Goal: Transaction & Acquisition: Purchase product/service

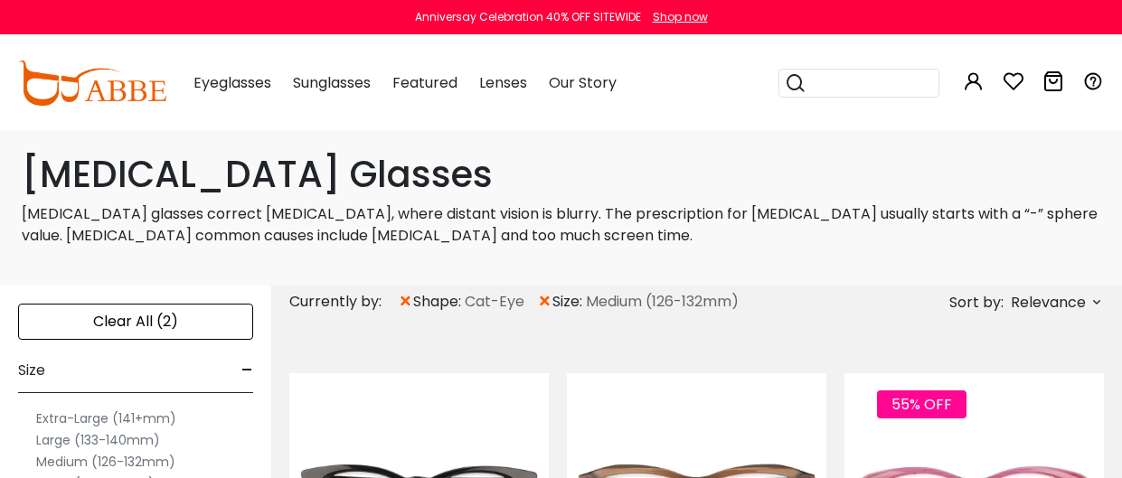
click at [905, 83] on input "search" at bounding box center [869, 83] width 127 height 27
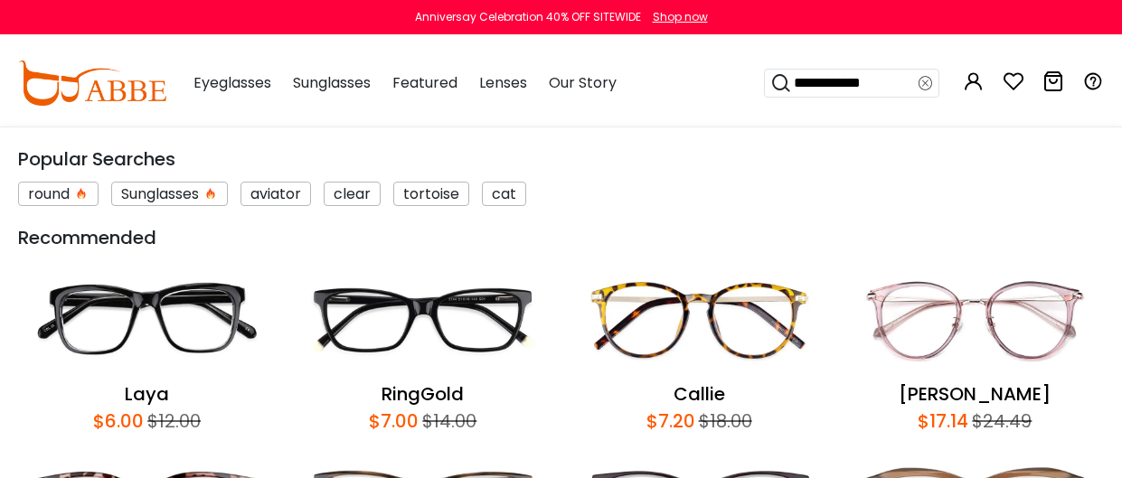
type input "**********"
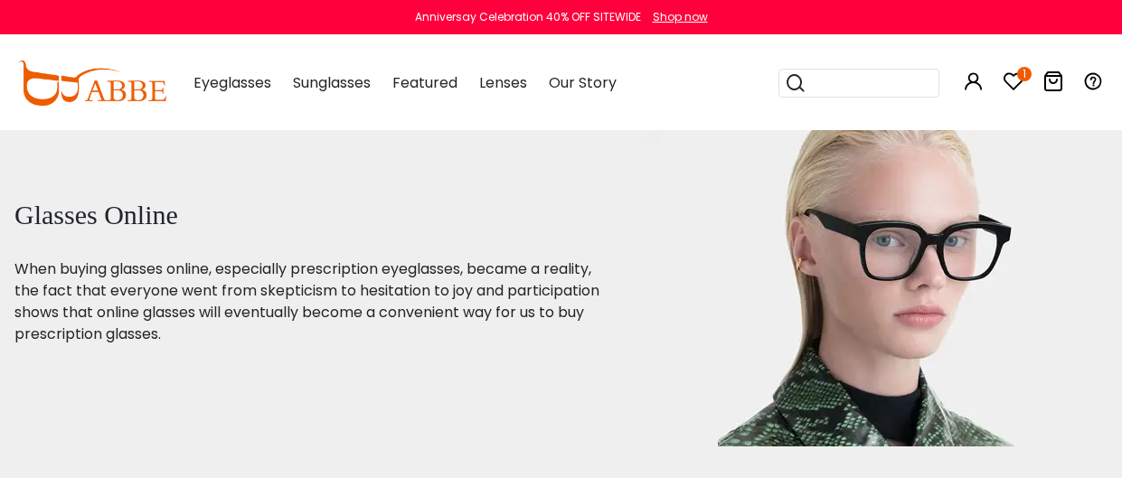
click at [826, 91] on input "search" at bounding box center [869, 83] width 127 height 27
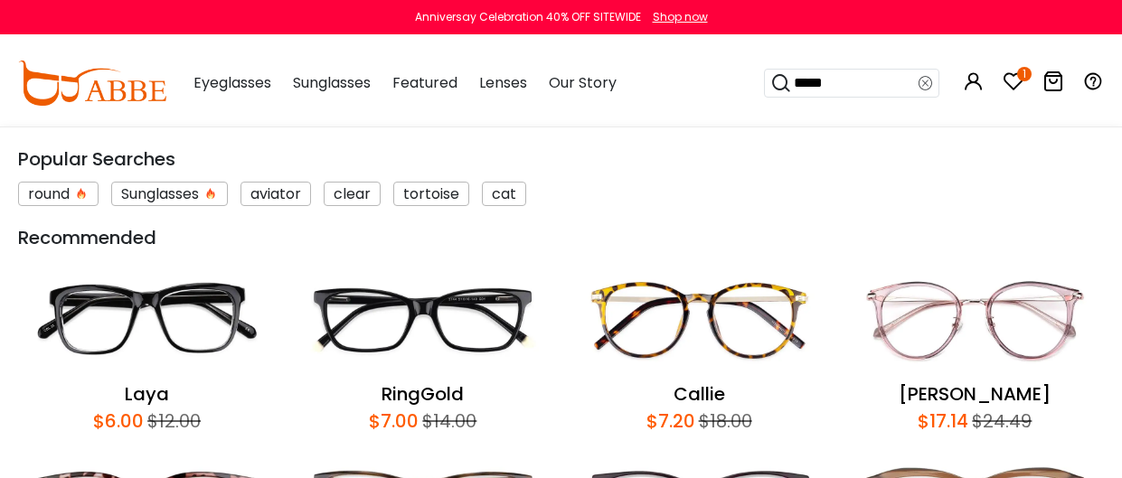
type input "******"
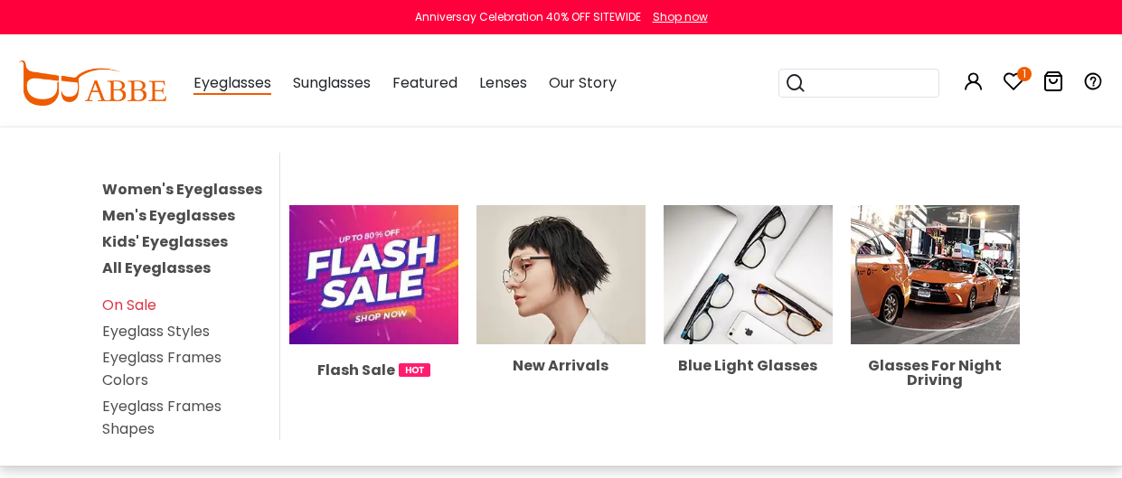
scroll to position [323, 0]
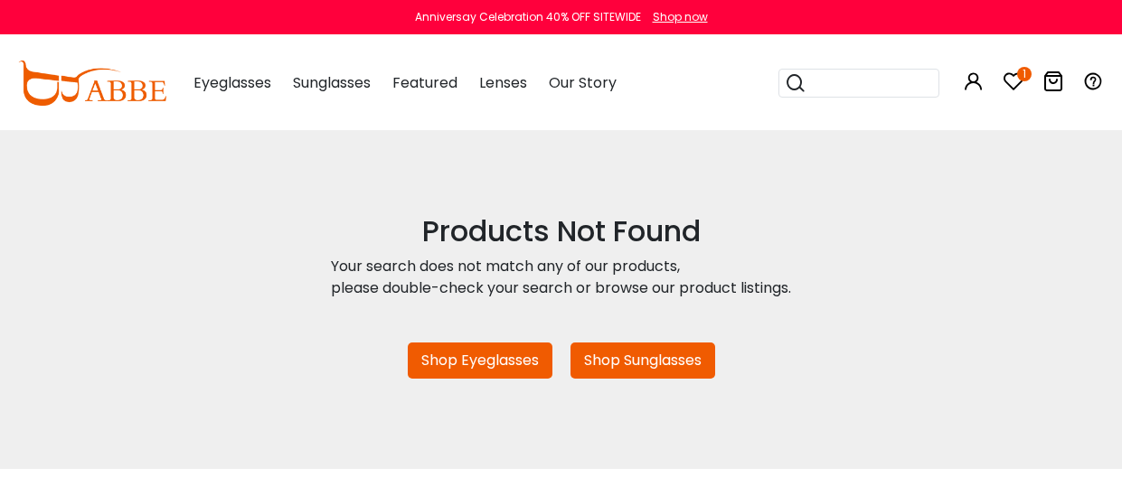
click at [513, 352] on link "Shop Eyeglasses" at bounding box center [480, 361] width 145 height 36
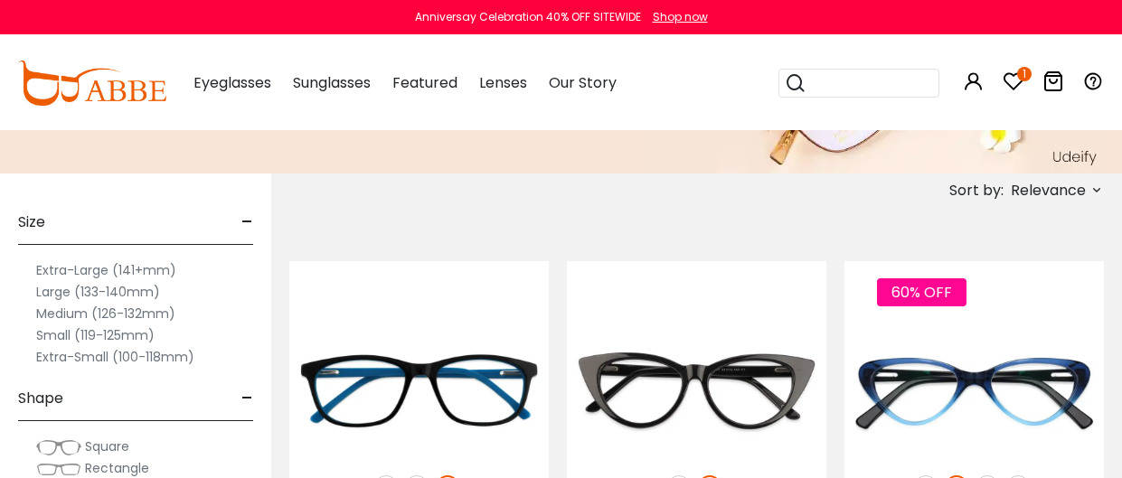
click at [146, 307] on label "Medium (126-132mm)" at bounding box center [105, 314] width 139 height 22
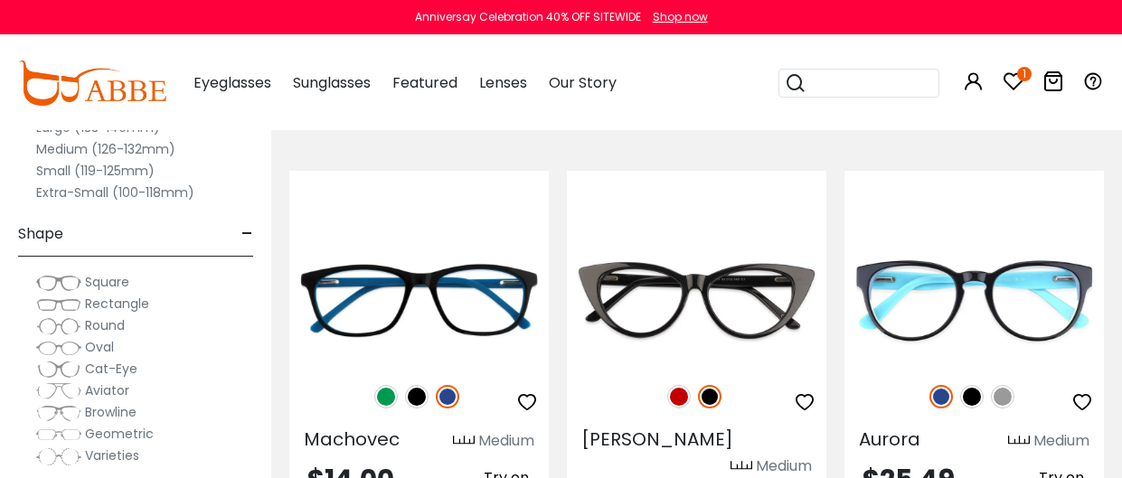
scroll to position [359, 0]
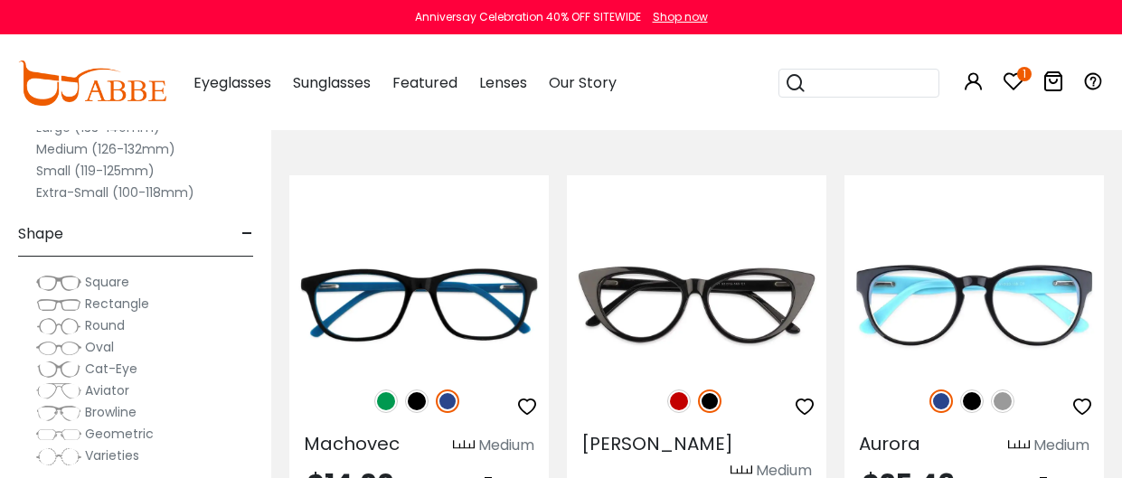
click at [115, 196] on label "Extra-Small (100-118mm)" at bounding box center [115, 193] width 158 height 22
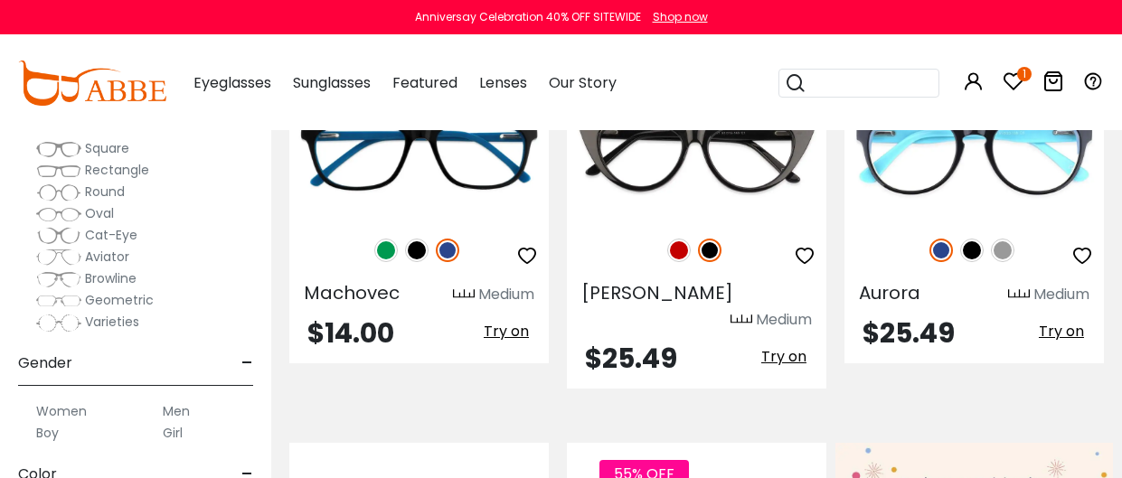
scroll to position [136, 0]
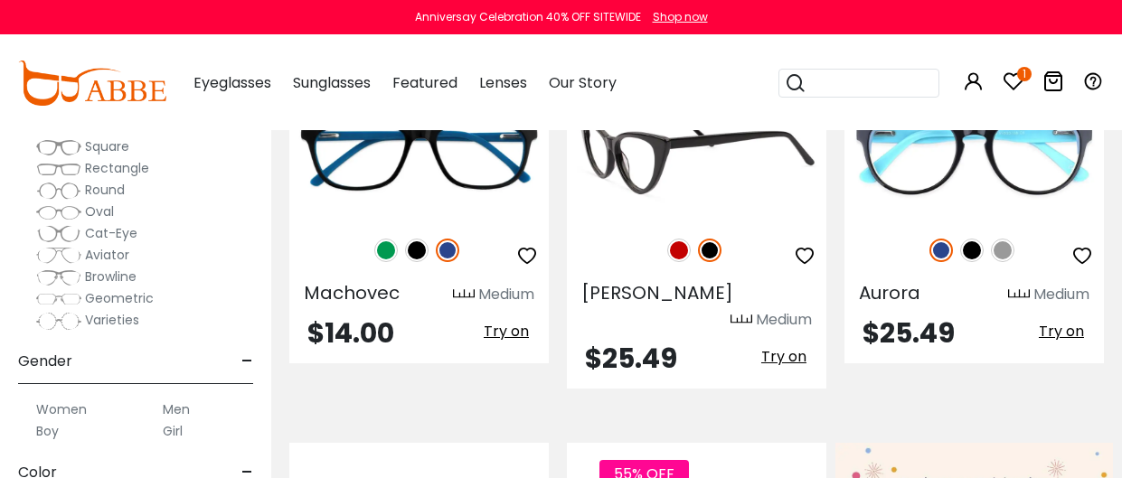
click at [650, 220] on div at bounding box center [696, 143] width 259 height 194
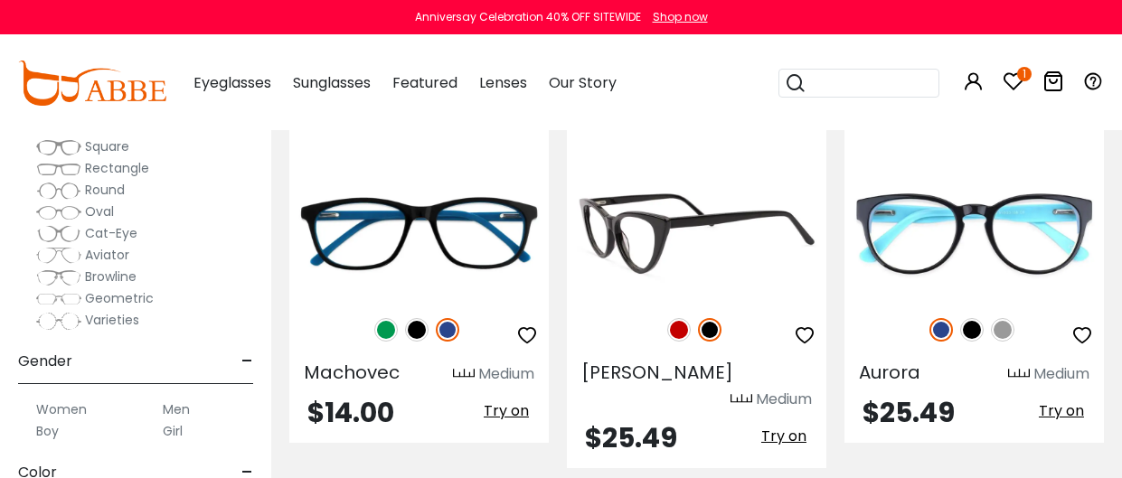
scroll to position [428, 0]
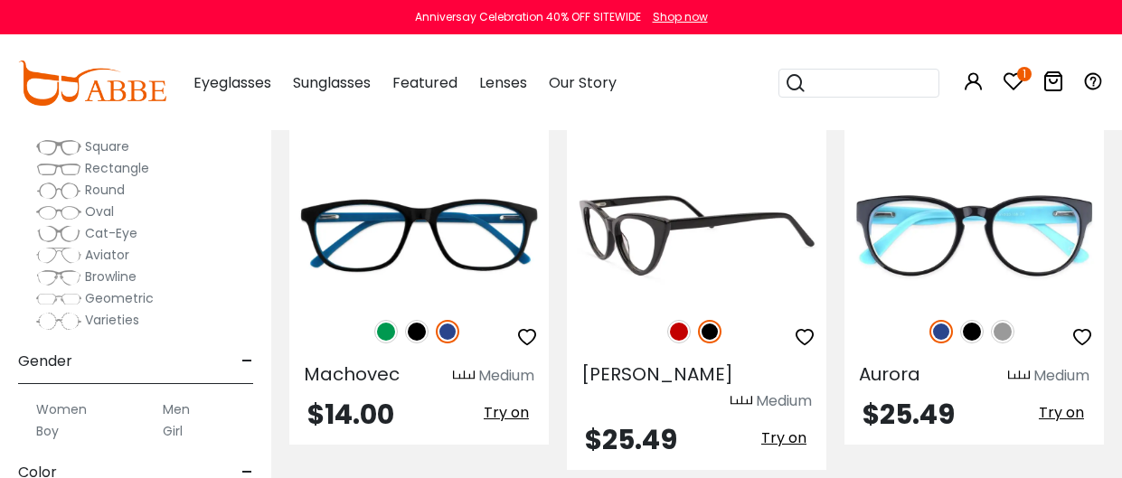
click at [694, 217] on img at bounding box center [696, 235] width 259 height 129
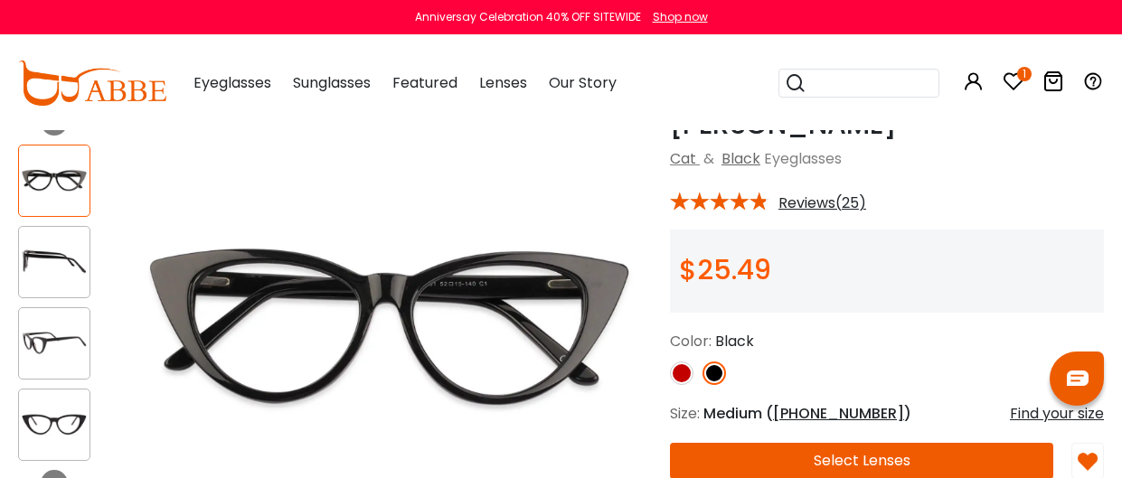
scroll to position [171, 0]
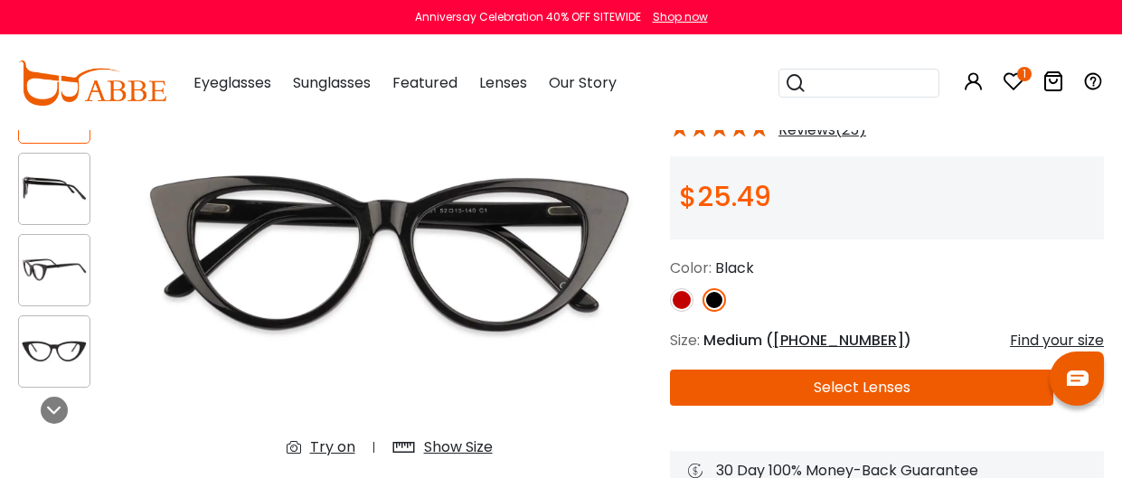
click at [681, 299] on img at bounding box center [682, 300] width 24 height 24
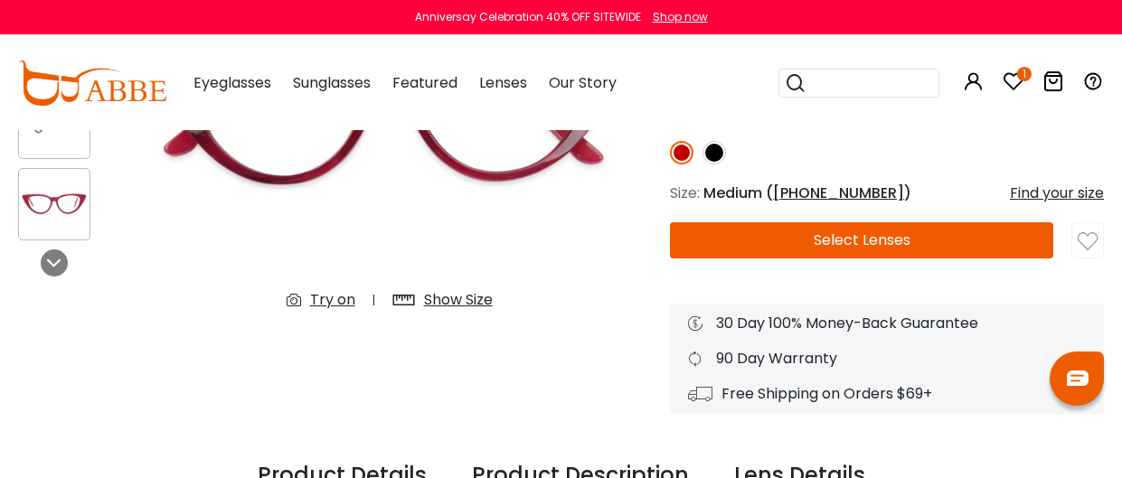
scroll to position [319, 0]
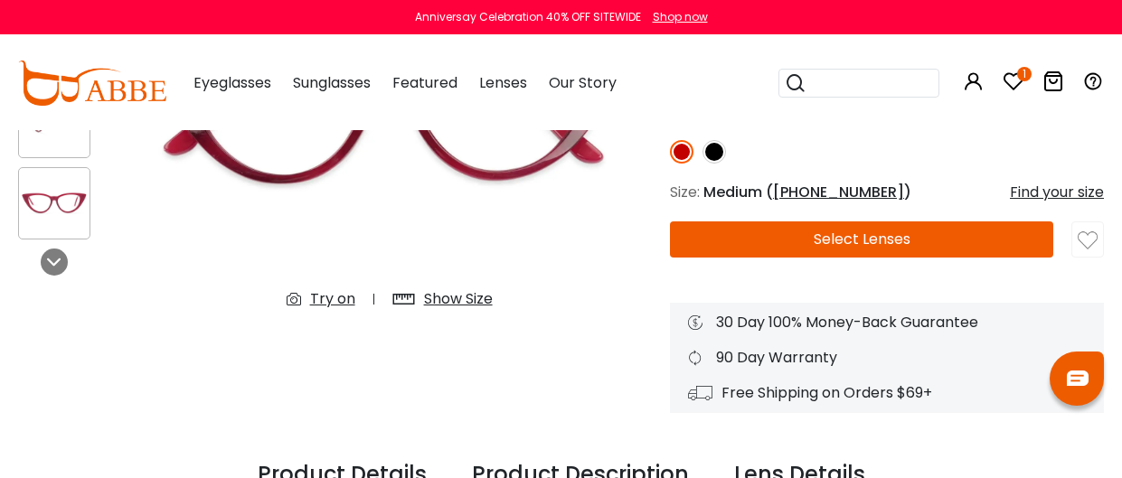
click at [861, 230] on button "Select Lenses" at bounding box center [861, 239] width 383 height 36
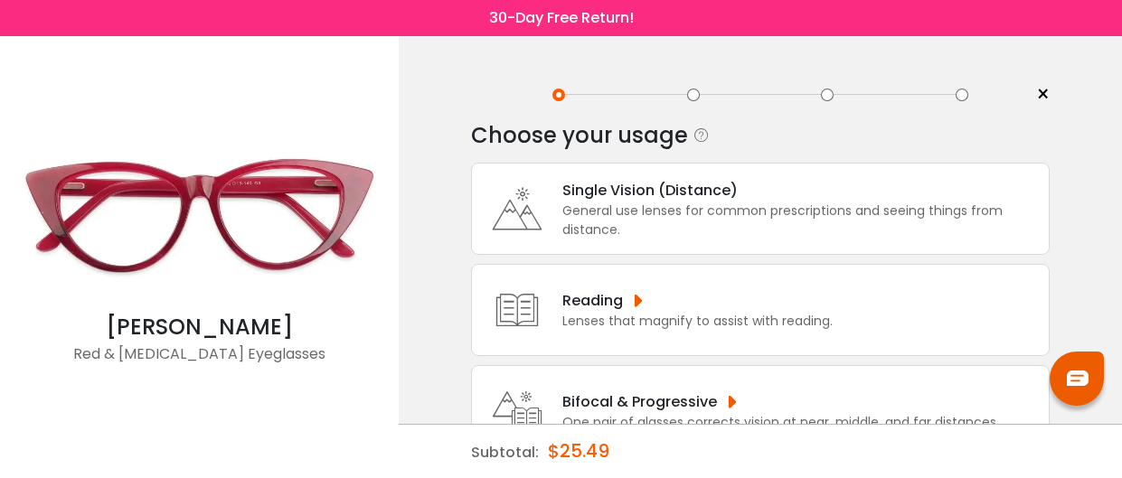
click at [808, 217] on div "General use lenses for common prescriptions and seeing things from distance." at bounding box center [800, 221] width 477 height 38
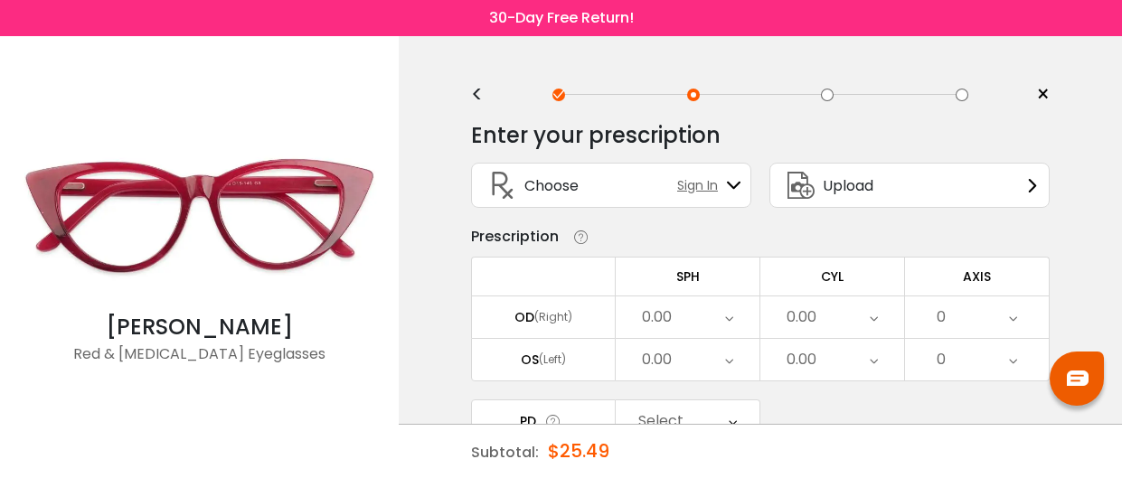
click at [734, 312] on div "0.00" at bounding box center [688, 317] width 144 height 42
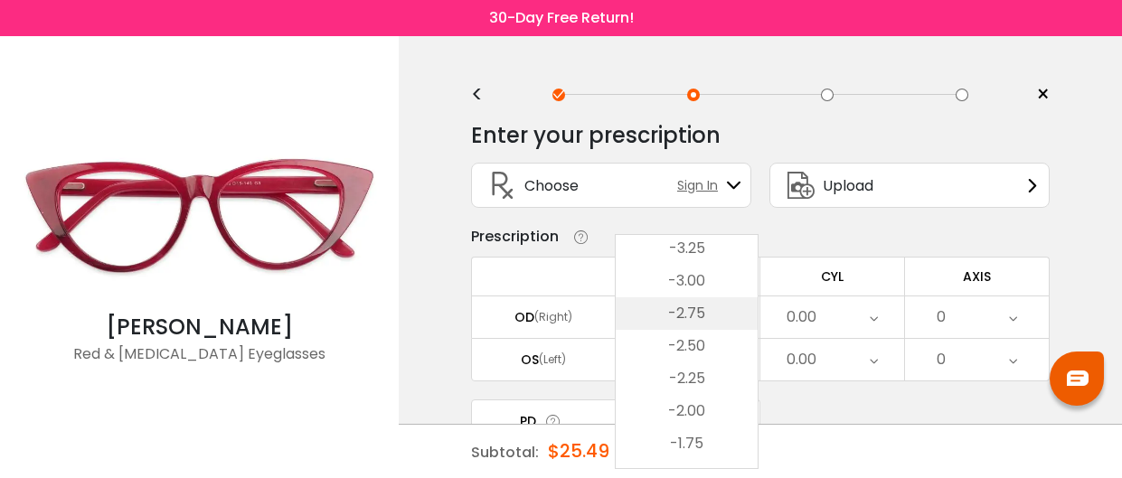
click at [691, 306] on li "-2.75" at bounding box center [687, 313] width 142 height 33
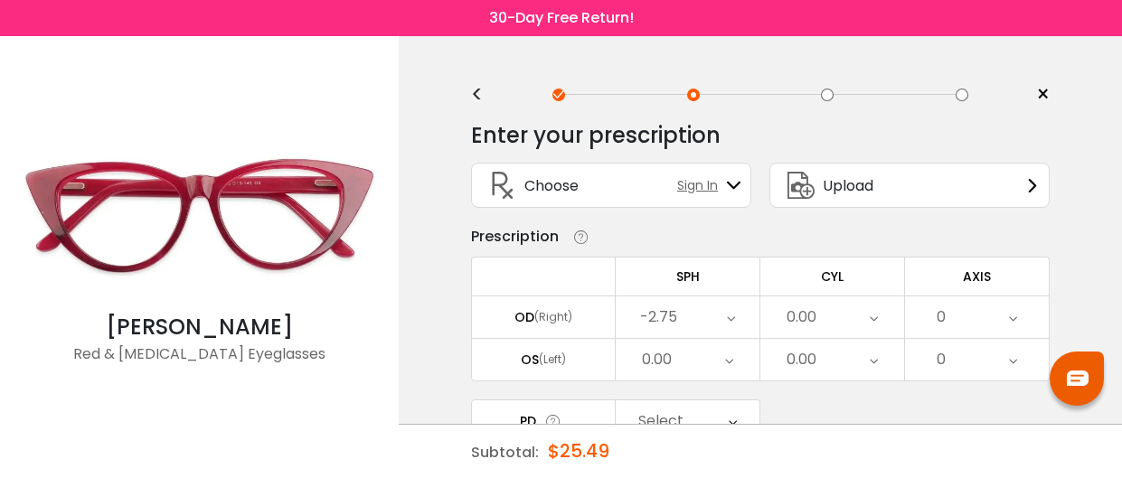
click at [876, 318] on icon at bounding box center [874, 317] width 8 height 42
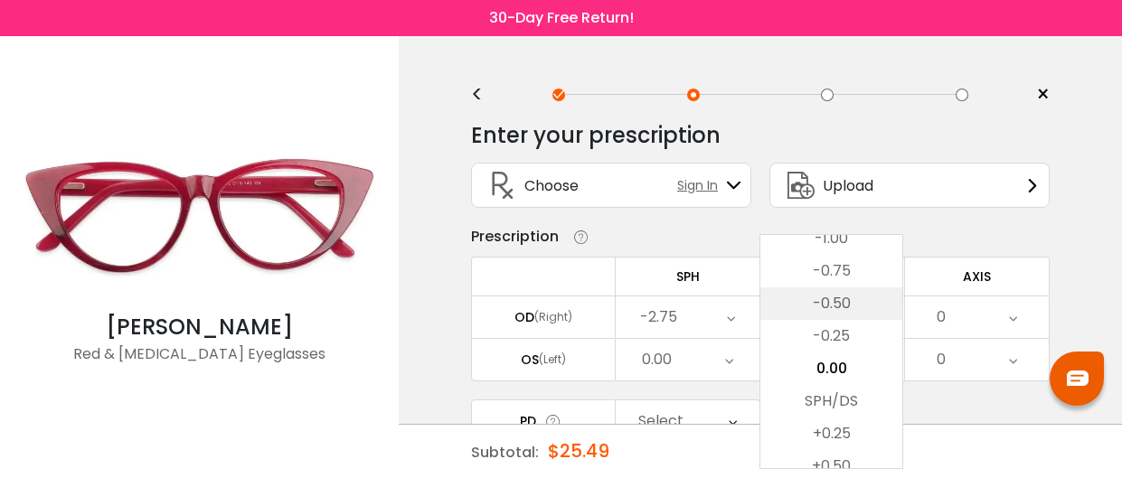
click at [861, 303] on li "-0.50" at bounding box center [831, 303] width 142 height 33
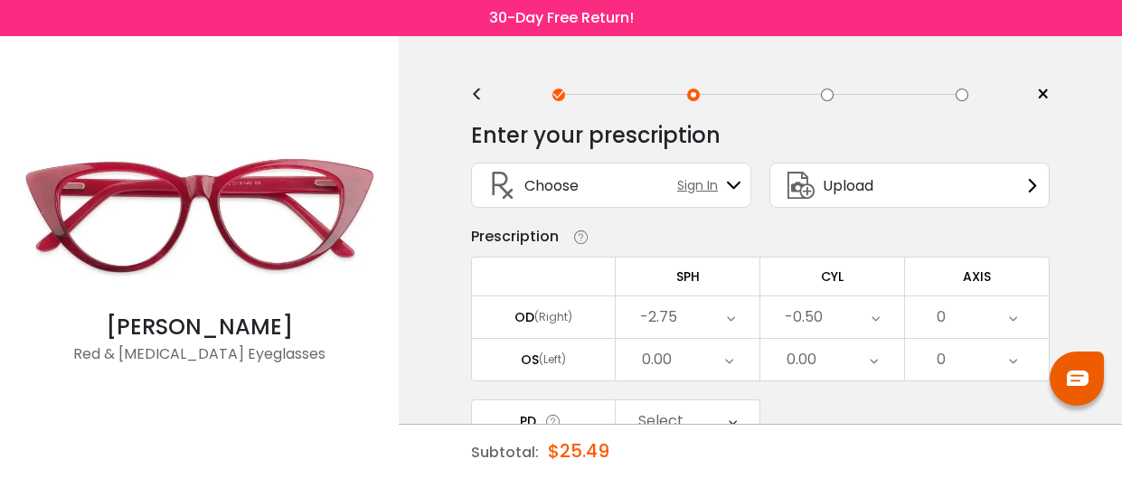
click at [1012, 315] on icon at bounding box center [1013, 317] width 8 height 42
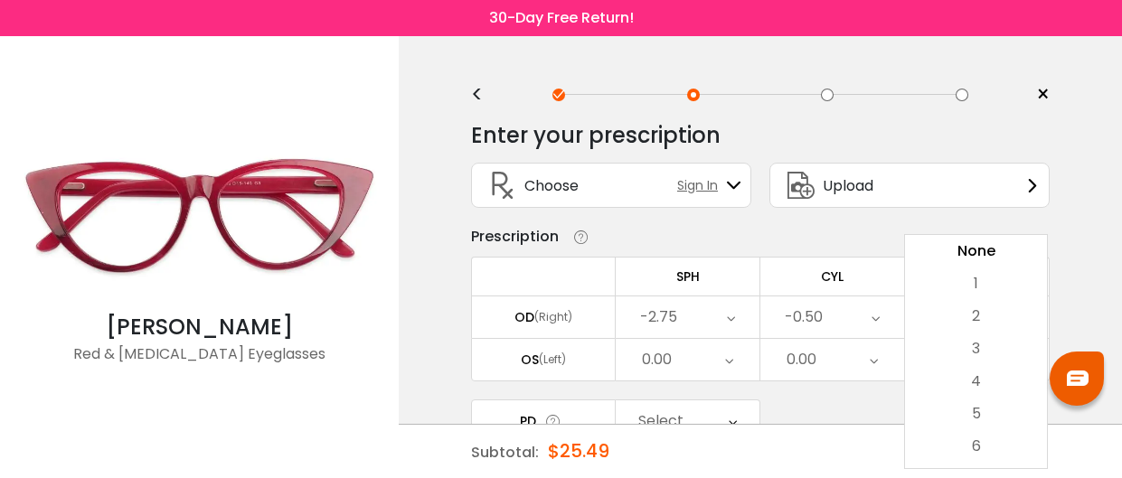
click at [1012, 315] on li "2" at bounding box center [976, 316] width 142 height 33
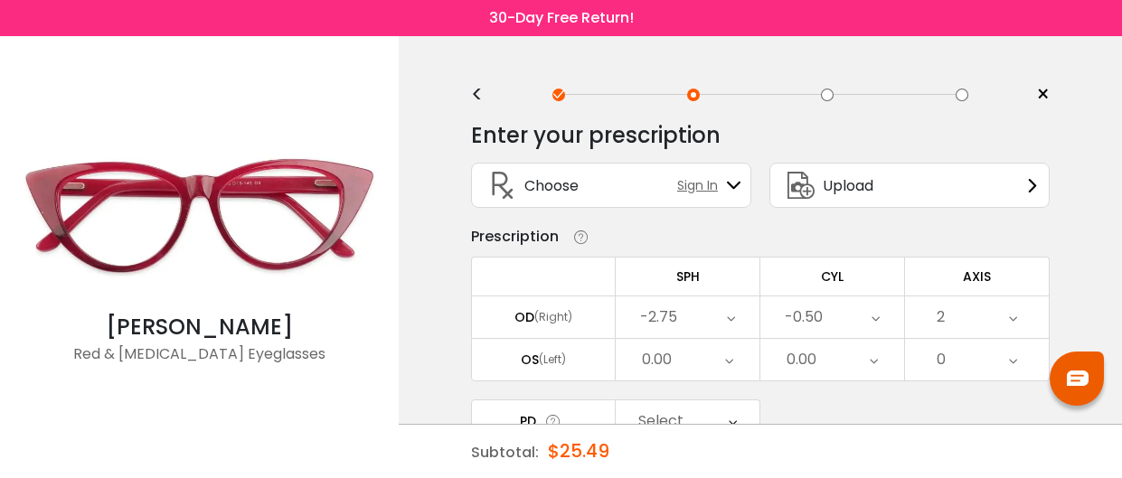
click at [1010, 315] on icon at bounding box center [1013, 317] width 8 height 42
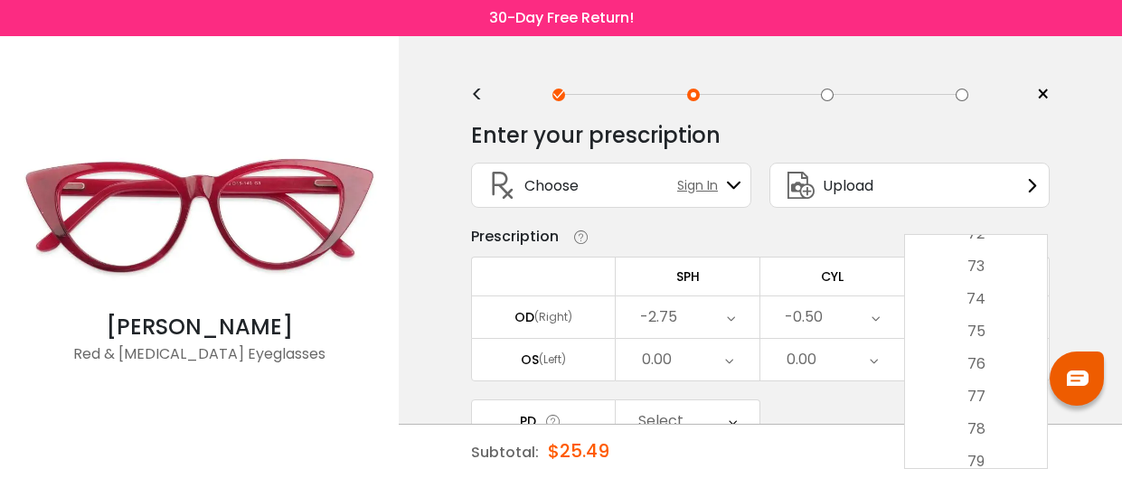
scroll to position [2356, 0]
click at [987, 396] on li "77" at bounding box center [976, 401] width 142 height 33
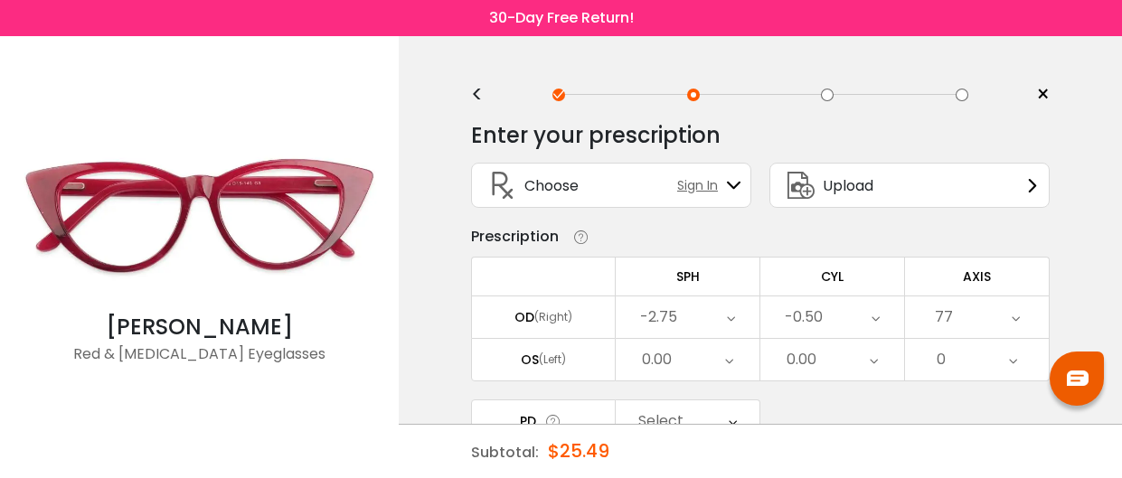
click at [662, 352] on div "0.00" at bounding box center [657, 360] width 30 height 36
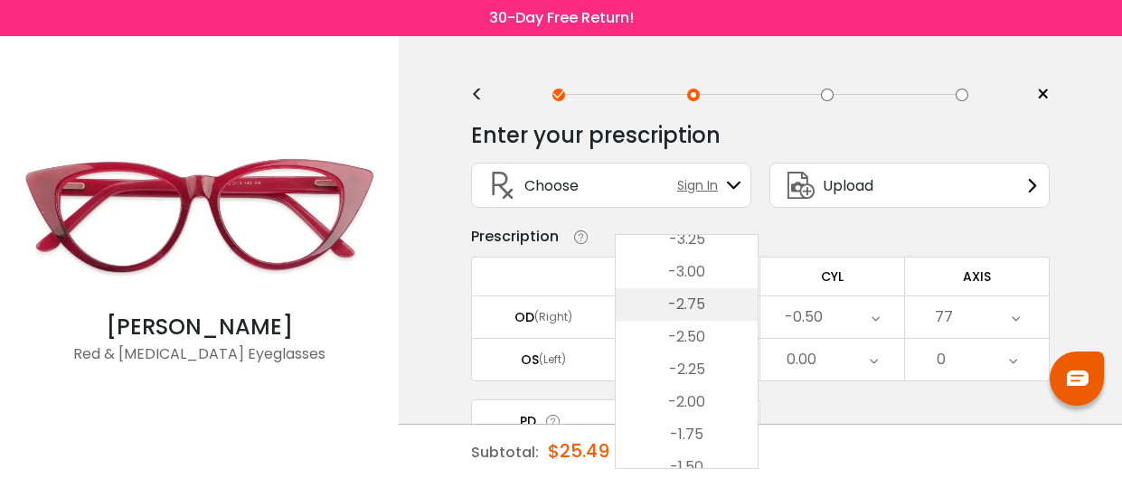
click at [706, 304] on li "-2.75" at bounding box center [687, 304] width 142 height 33
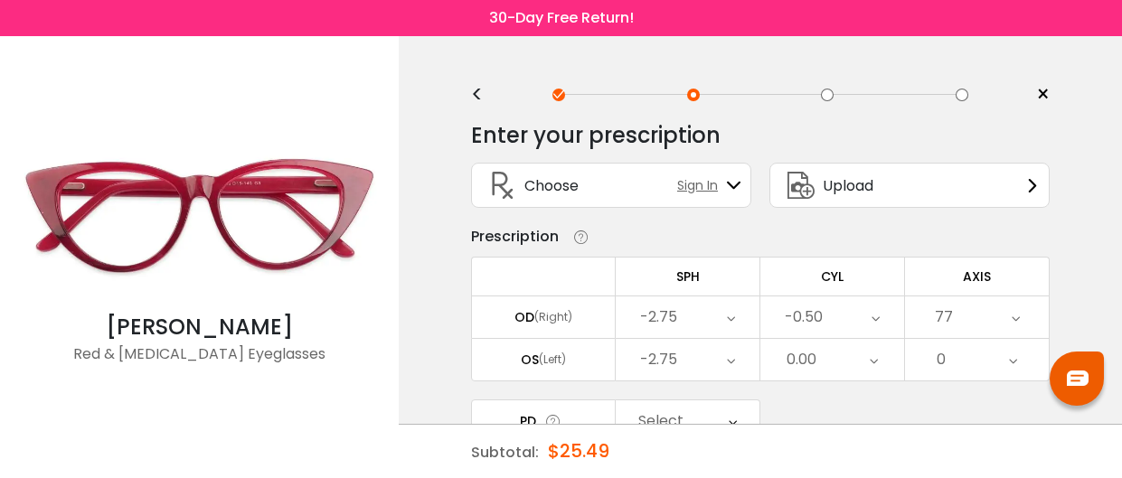
click at [840, 368] on div "0.00" at bounding box center [832, 360] width 144 height 42
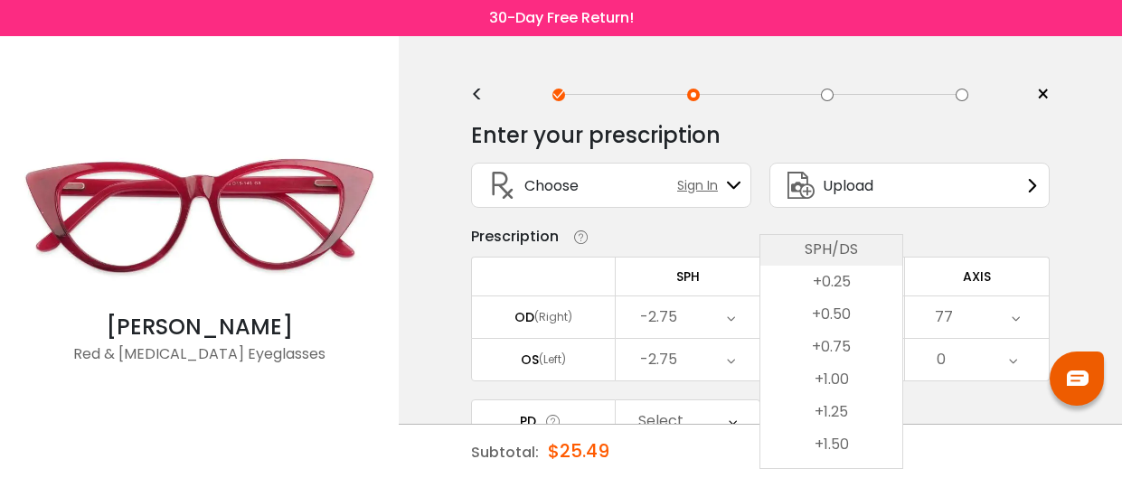
scroll to position [819, 0]
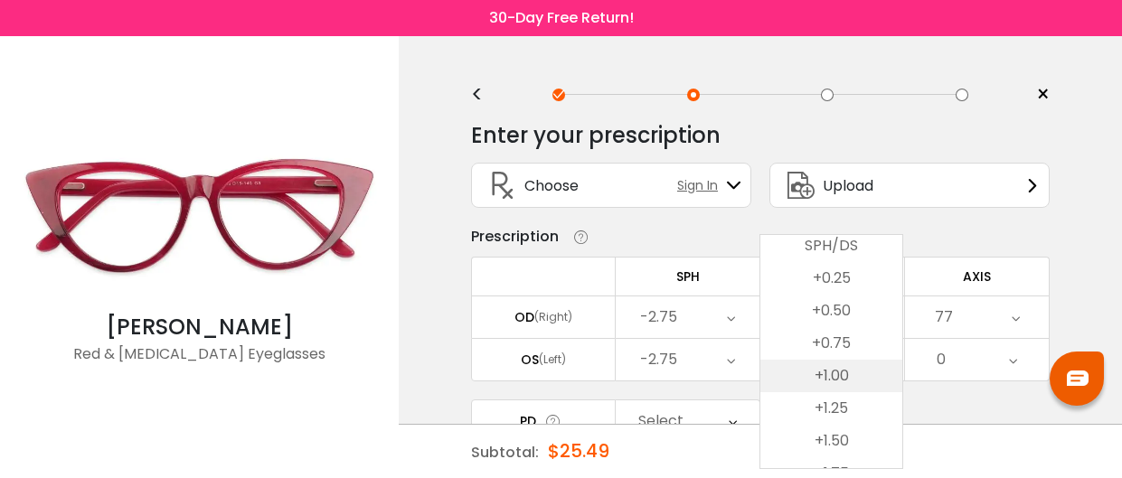
click at [840, 372] on li "+1.00" at bounding box center [831, 376] width 142 height 33
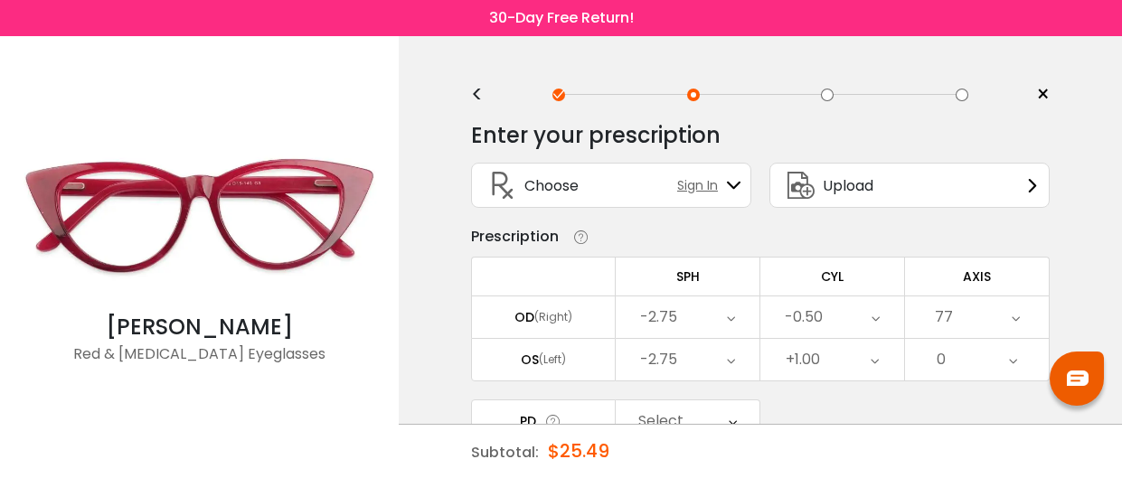
click at [1018, 360] on div "0" at bounding box center [977, 360] width 144 height 42
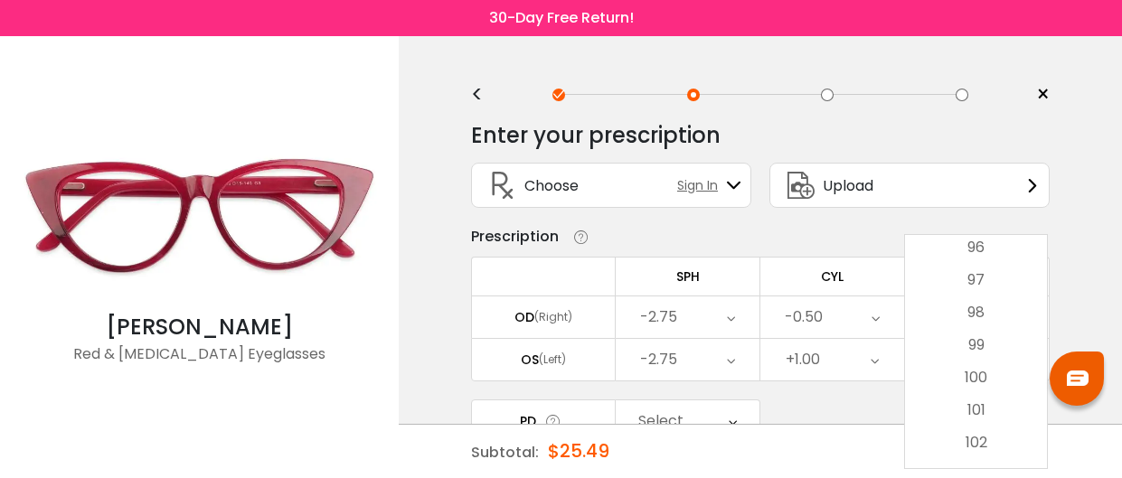
scroll to position [3128, 0]
click at [987, 439] on li "102" at bounding box center [976, 442] width 142 height 33
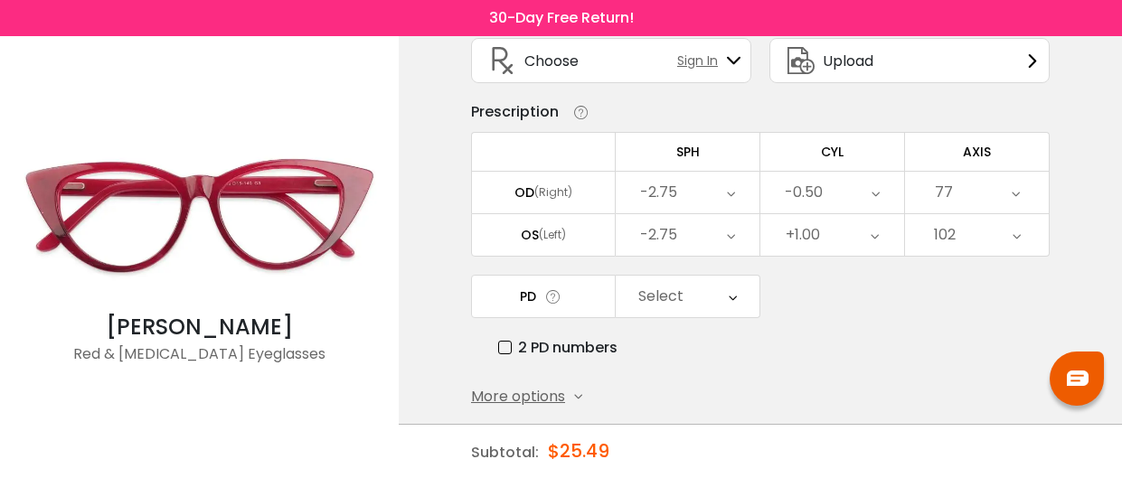
scroll to position [130, 0]
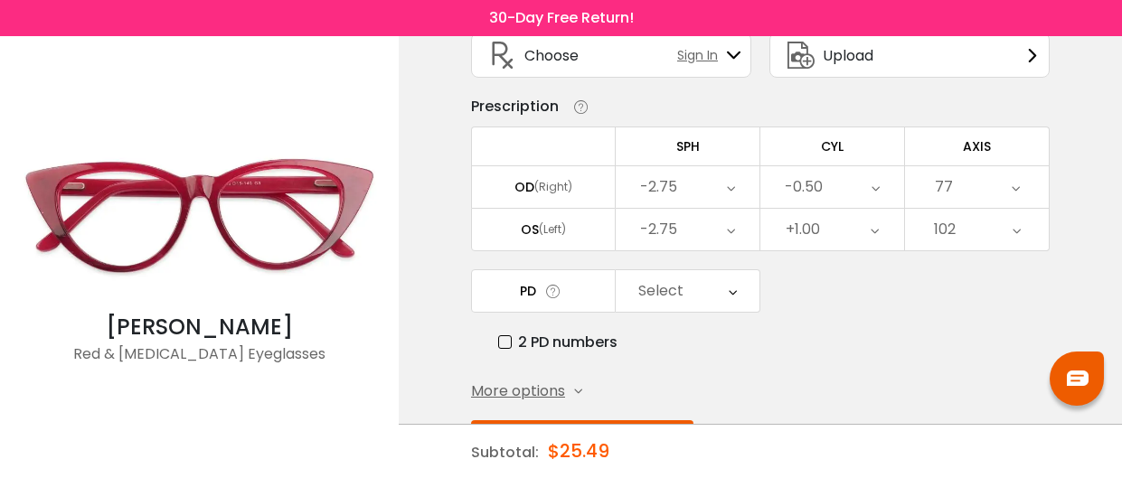
click at [507, 336] on label "2 PD numbers" at bounding box center [557, 342] width 119 height 23
click at [737, 290] on icon at bounding box center [736, 291] width 8 height 42
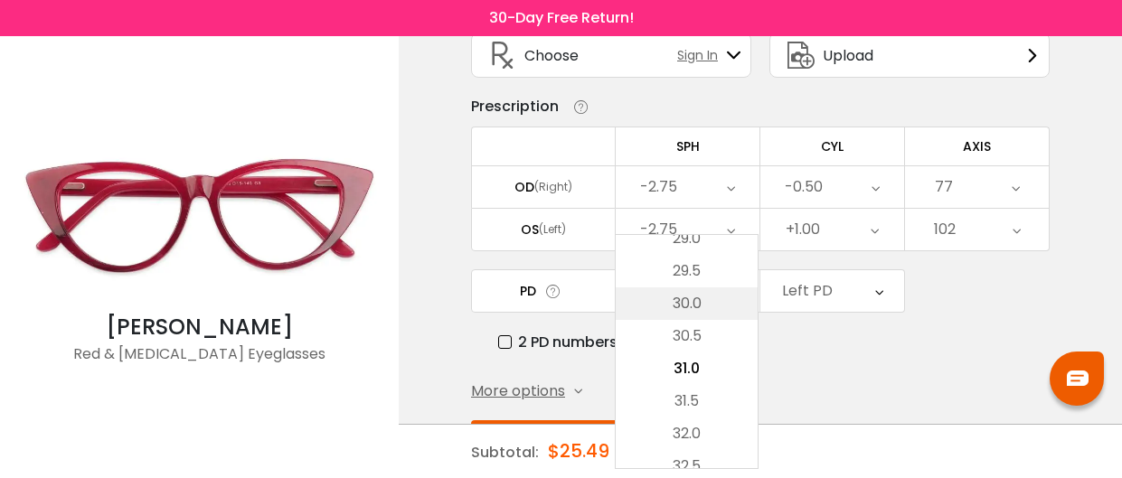
click at [724, 302] on li "30.0" at bounding box center [687, 303] width 142 height 33
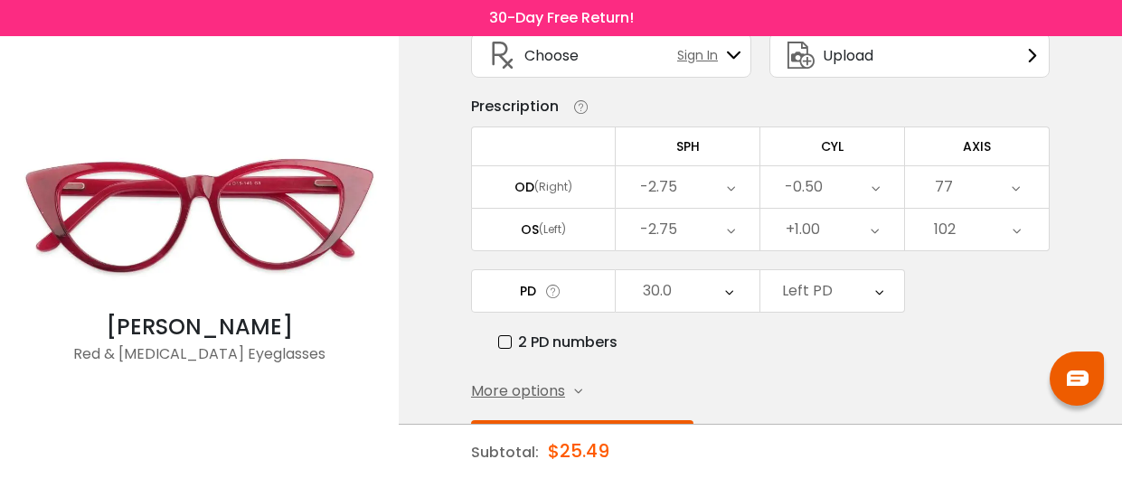
click at [880, 287] on icon at bounding box center [879, 291] width 8 height 42
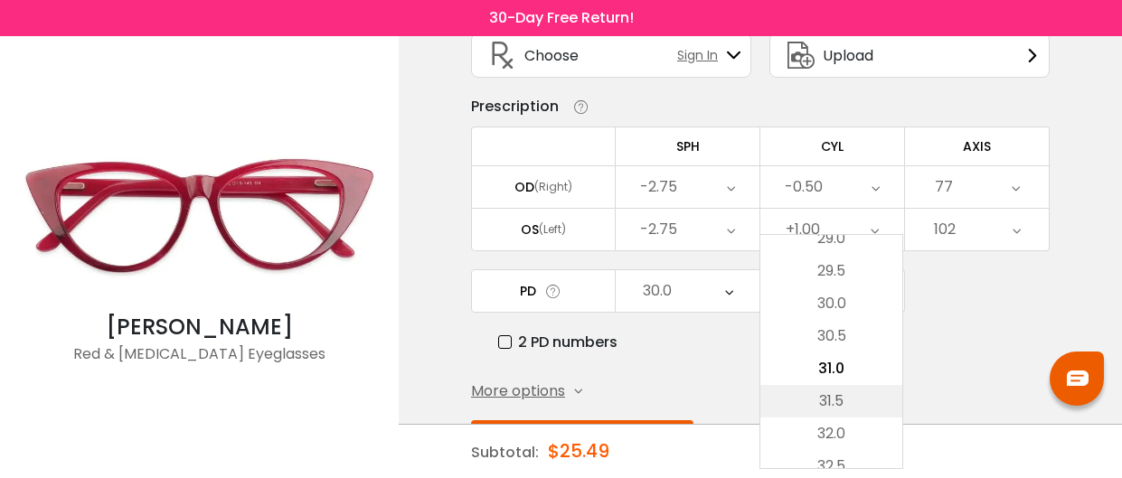
click at [854, 391] on li "31.5" at bounding box center [831, 401] width 142 height 33
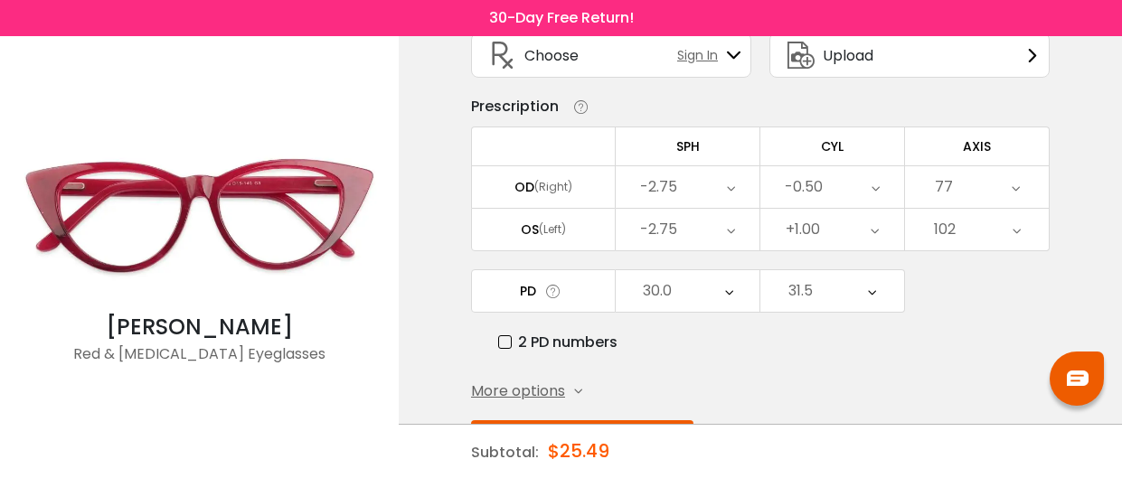
click at [729, 288] on icon at bounding box center [729, 291] width 8 height 42
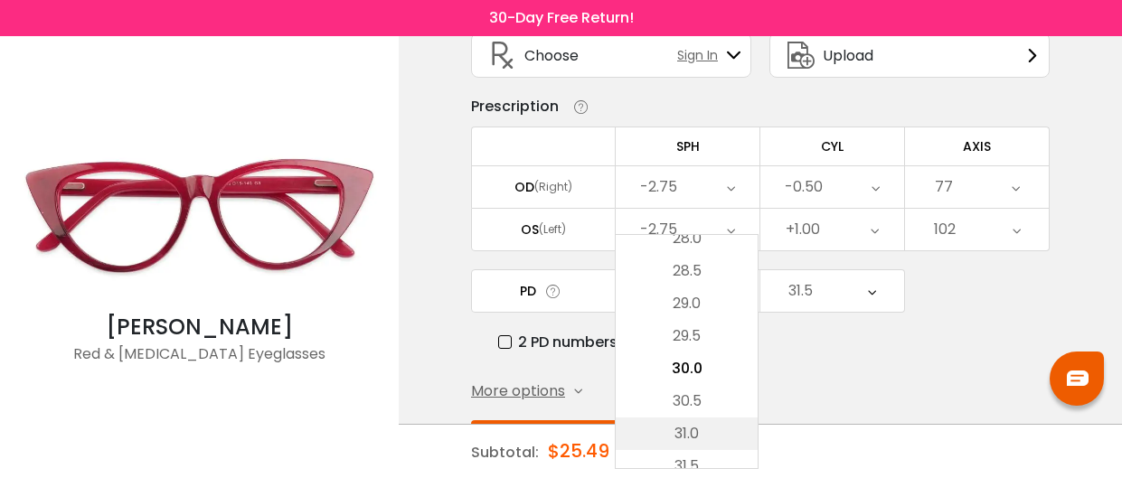
click at [710, 427] on li "31.0" at bounding box center [687, 434] width 142 height 33
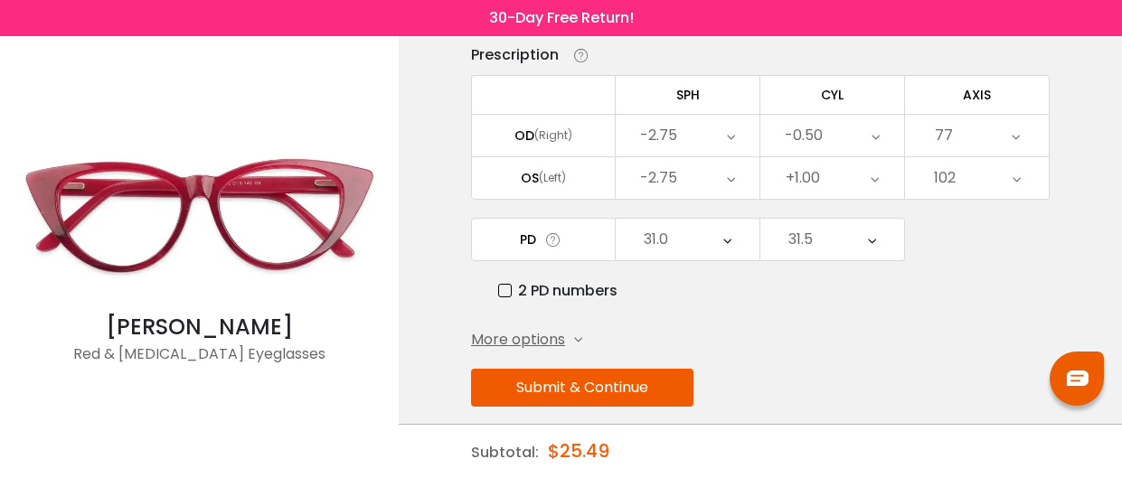
scroll to position [197, 0]
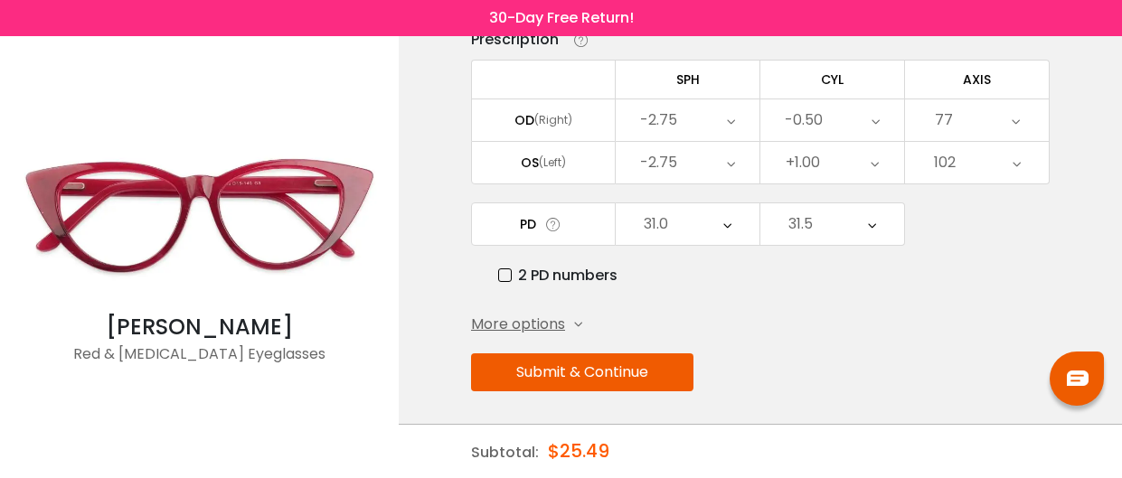
click at [561, 370] on button "Submit & Continue" at bounding box center [582, 372] width 222 height 38
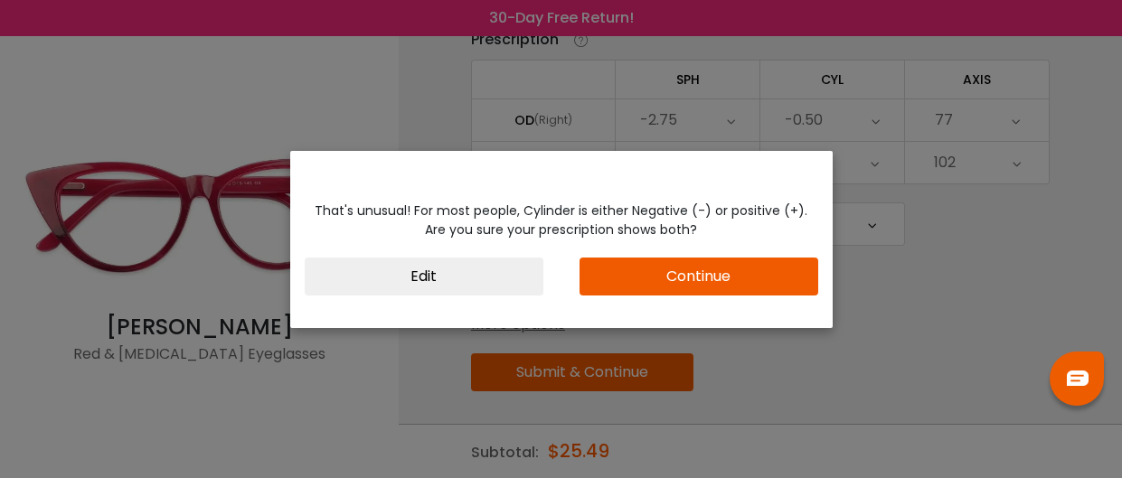
click at [964, 275] on div "That's unusual! For most people, Cylinder is either Negative (-) or positive (+…" at bounding box center [561, 239] width 1122 height 478
click at [745, 393] on div "That's unusual! For most people, Cylinder is either Negative (-) or positive (+…" at bounding box center [561, 239] width 1122 height 478
click at [490, 278] on button "Edit" at bounding box center [424, 277] width 239 height 38
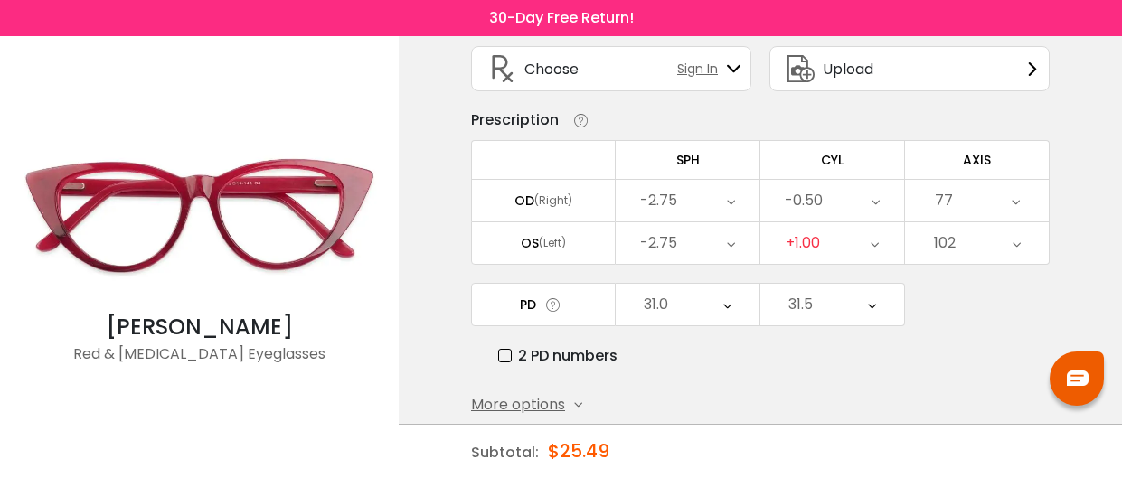
scroll to position [116, 0]
click at [877, 200] on icon at bounding box center [875, 202] width 8 height 42
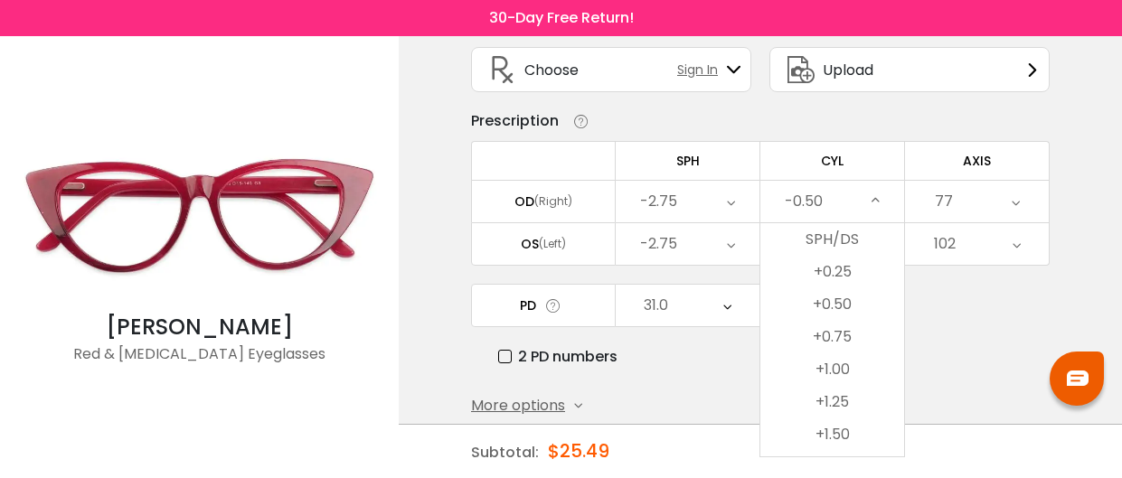
scroll to position [816, 0]
click at [839, 295] on li "+0.50" at bounding box center [832, 302] width 144 height 33
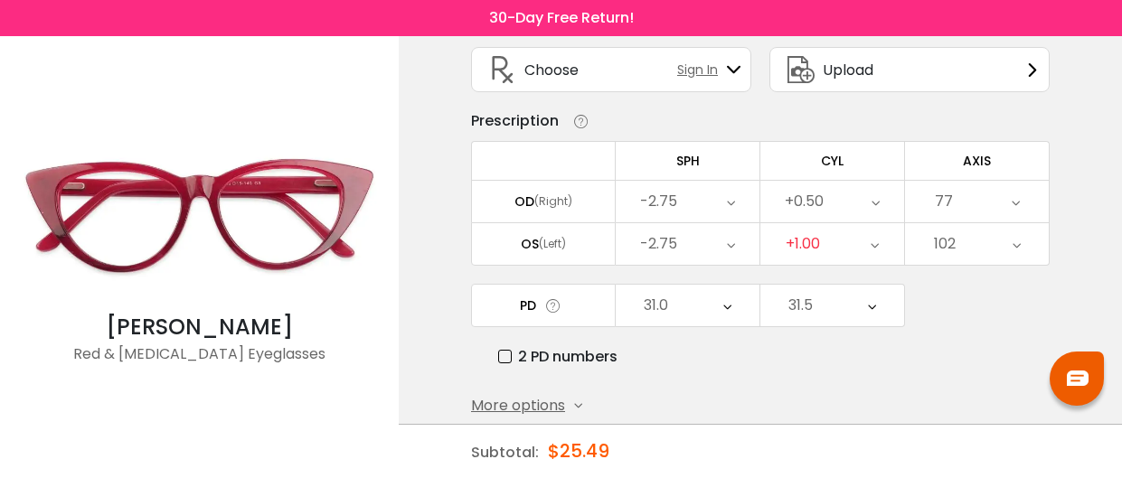
click at [839, 295] on div "31.5" at bounding box center [832, 306] width 144 height 42
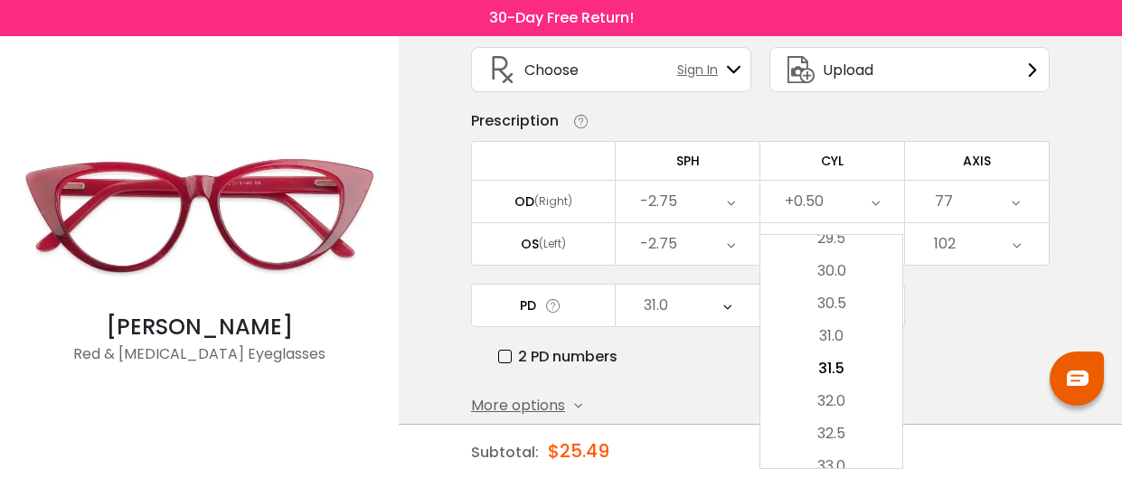
click at [952, 314] on div "PD Select Cancel PD Save 46 47 48 49 50 51 52 53 54 55 56 57 58 59 60 61 62 63 …" at bounding box center [760, 326] width 578 height 84
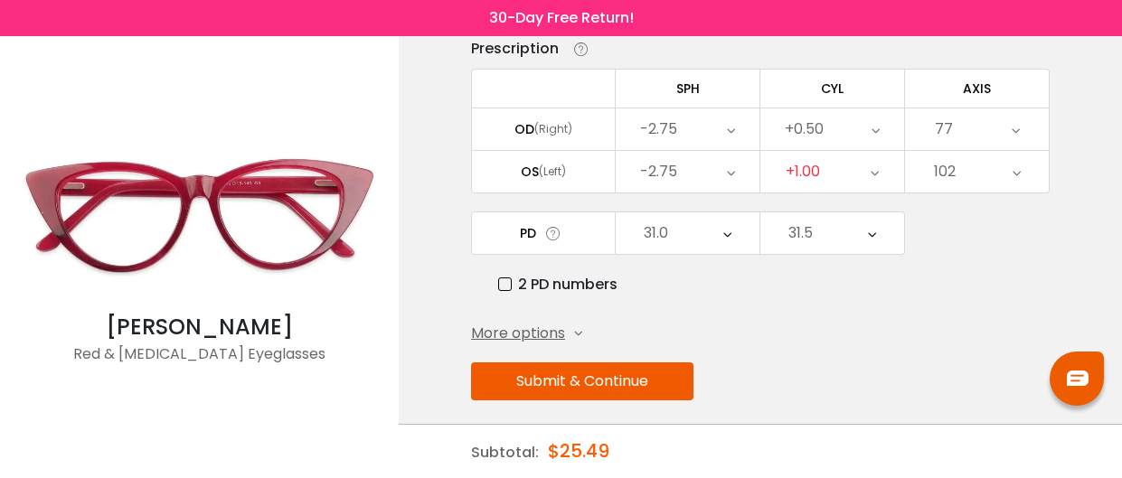
scroll to position [189, 0]
click at [547, 370] on button "Submit & Continue" at bounding box center [582, 381] width 222 height 38
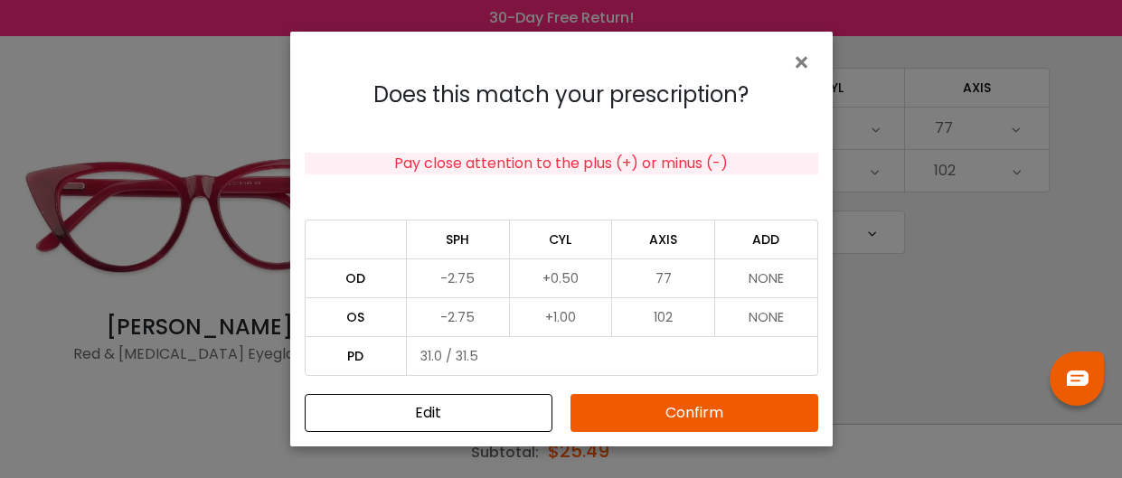
click at [682, 412] on button "Confirm" at bounding box center [694, 413] width 248 height 38
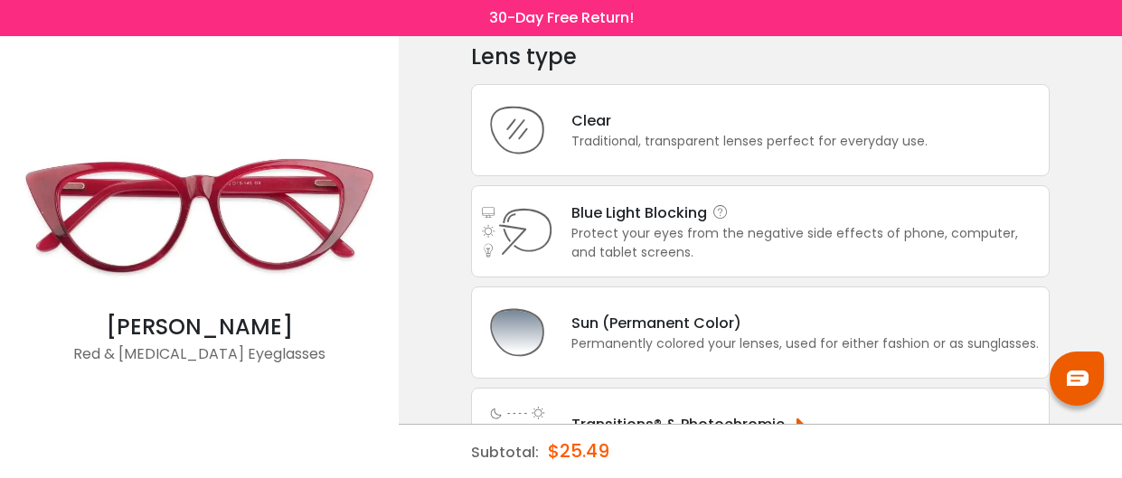
scroll to position [0, 0]
